Goal: Information Seeking & Learning: Learn about a topic

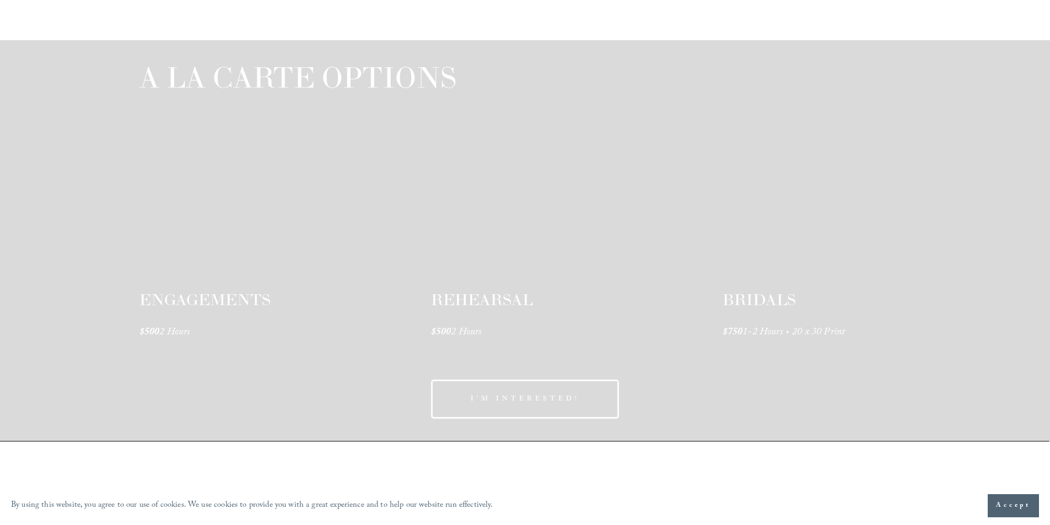
scroll to position [1654, 0]
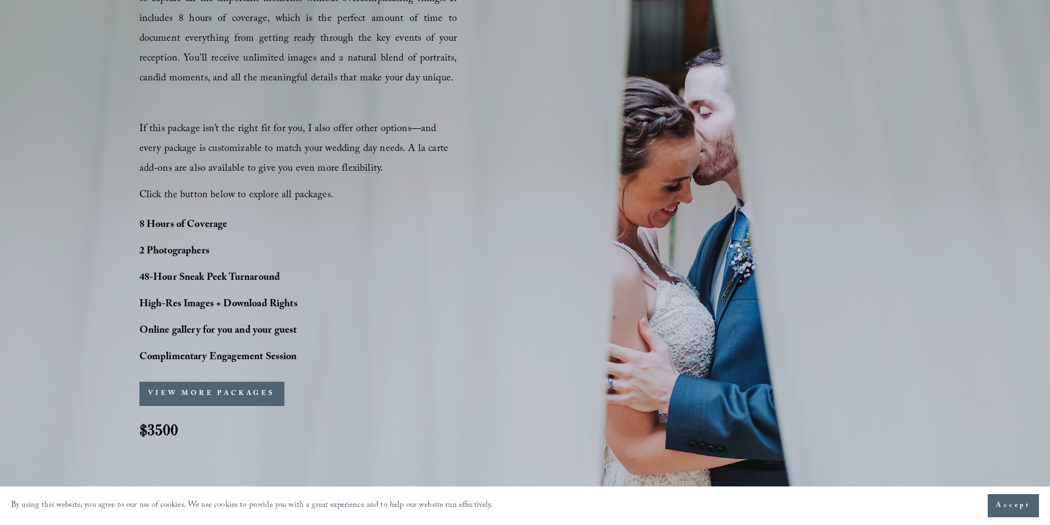
click at [200, 398] on button "VIEW MORE PACKAGES" at bounding box center [211, 394] width 145 height 24
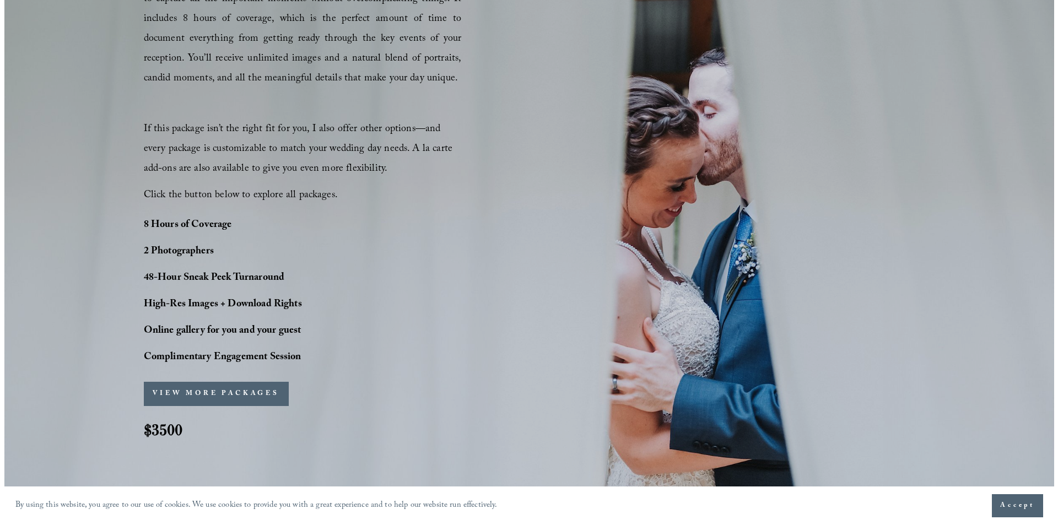
scroll to position [775, 0]
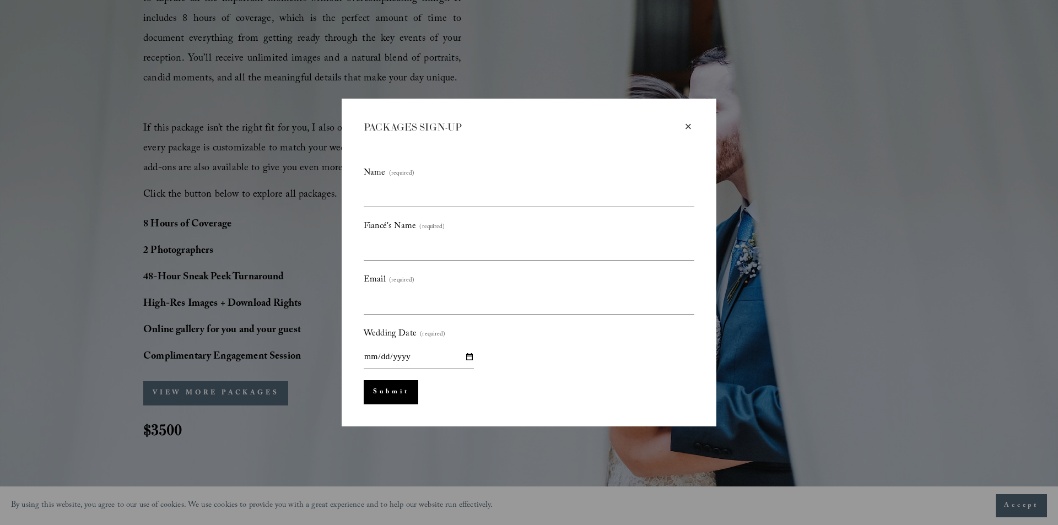
click at [693, 131] on div "×" at bounding box center [688, 127] width 12 height 12
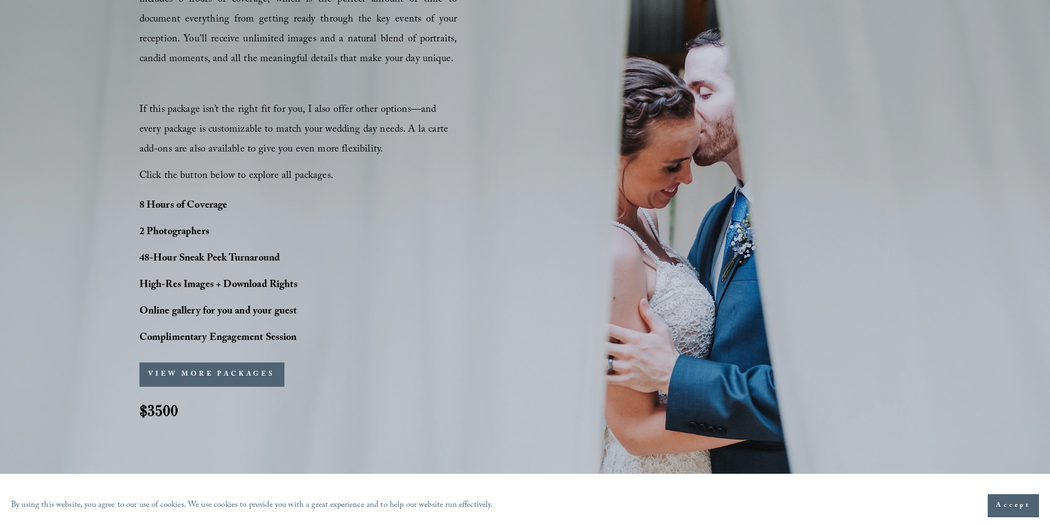
scroll to position [772, 0]
